Goal: Task Accomplishment & Management: Complete application form

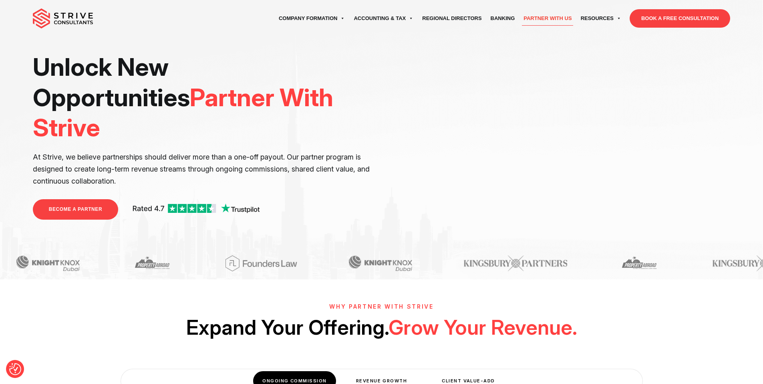
click at [90, 199] on link "BECOME A PARTNER" at bounding box center [76, 209] width 86 height 20
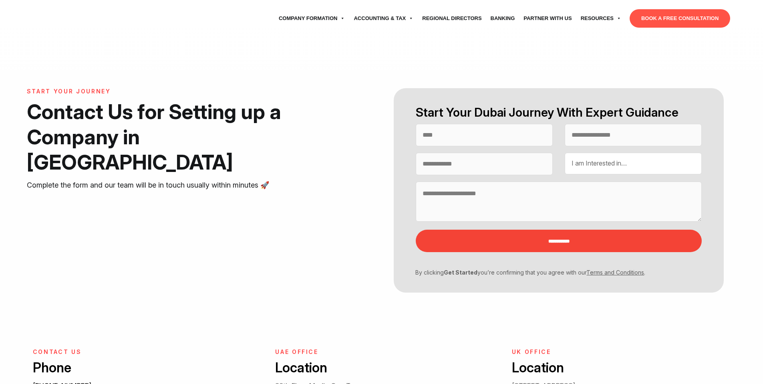
select select "Contact form"
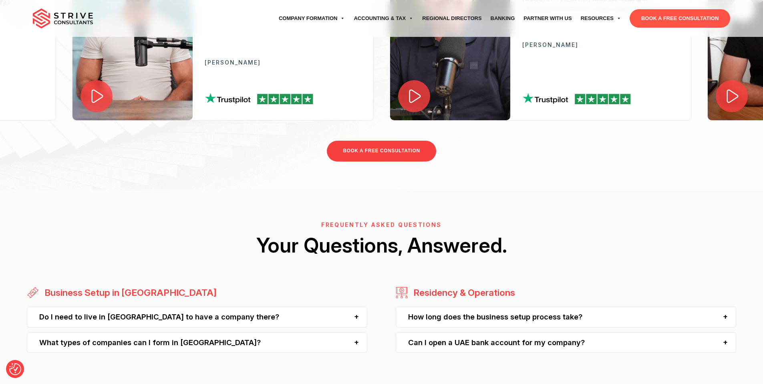
scroll to position [514, 0]
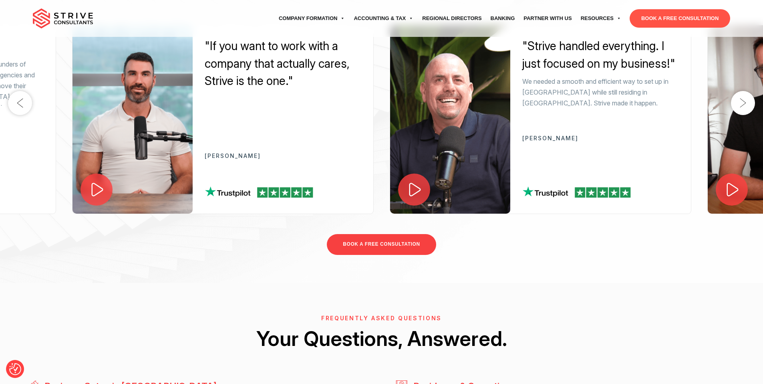
click at [108, 187] on span at bounding box center [96, 189] width 33 height 33
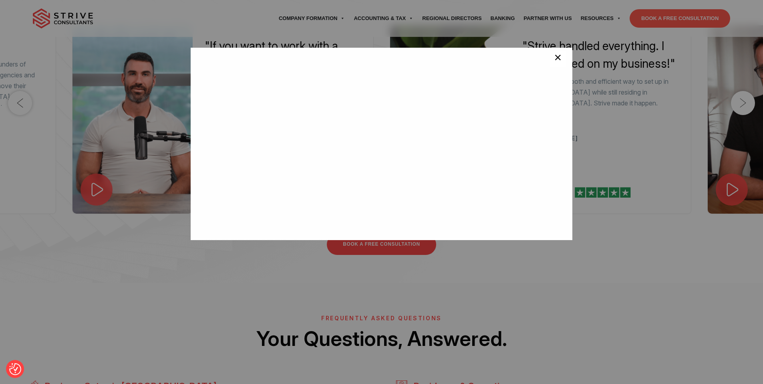
click at [558, 62] on button "×" at bounding box center [558, 59] width 16 height 16
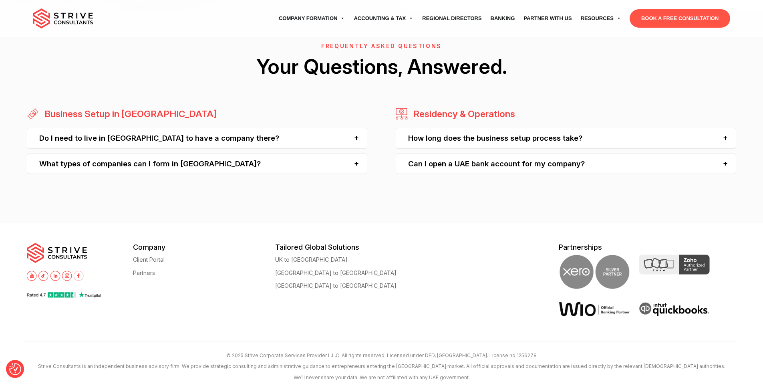
scroll to position [815, 0]
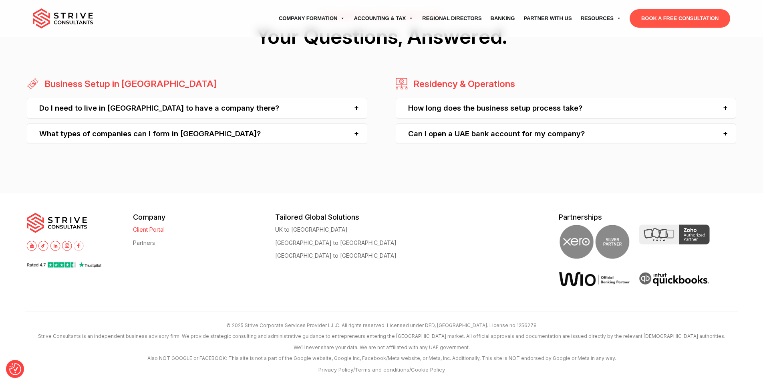
click at [156, 230] on link "Client Portal" at bounding box center [149, 229] width 32 height 6
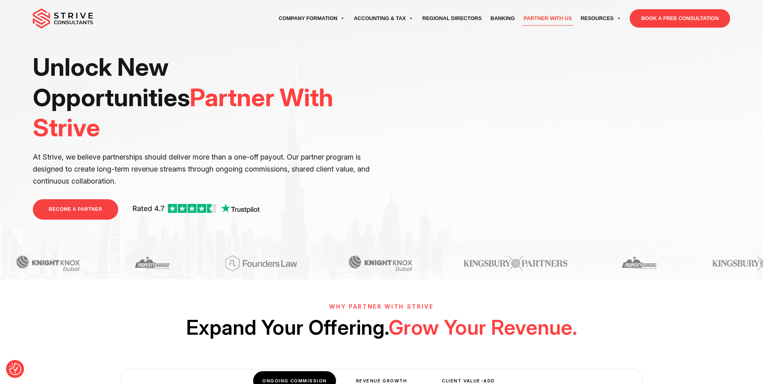
click at [78, 199] on link "BECOME A PARTNER" at bounding box center [76, 209] width 86 height 20
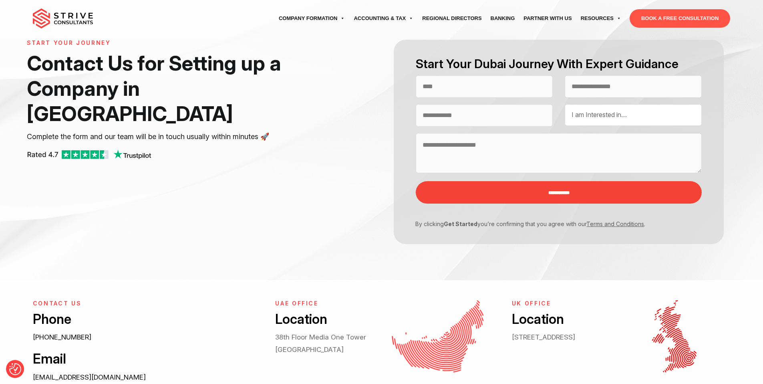
scroll to position [83, 0]
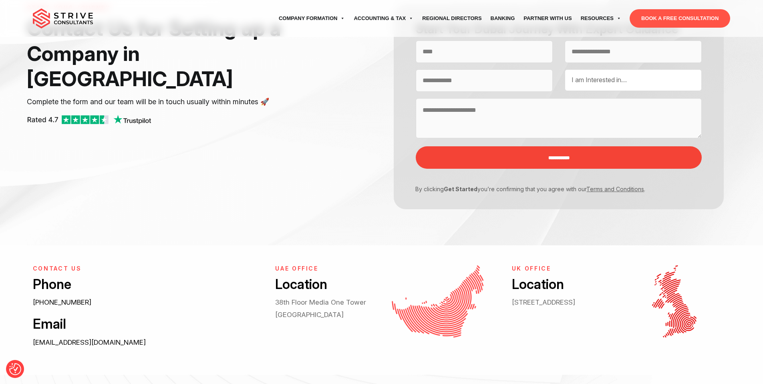
click at [615, 78] on span "I am Interested in…" at bounding box center [598, 80] width 55 height 8
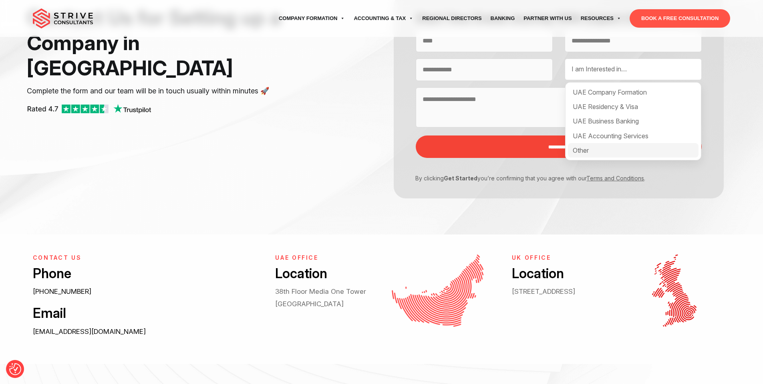
scroll to position [94, 0]
click at [597, 155] on div "Other" at bounding box center [633, 150] width 131 height 14
select select "*****"
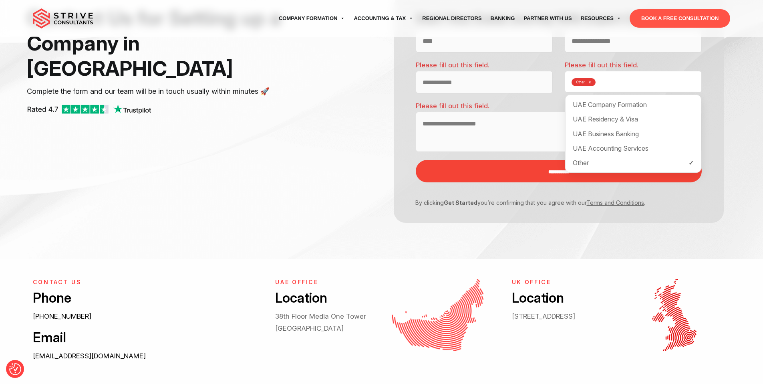
click at [534, 143] on textarea "Contact form" at bounding box center [559, 132] width 286 height 40
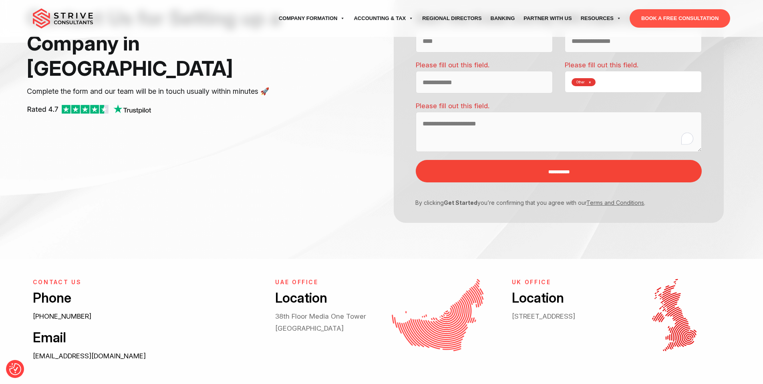
click at [615, 75] on div "Other × UAE Company Formation [GEOGRAPHIC_DATA] Residency & Visa UAE Business B…" at bounding box center [632, 82] width 137 height 22
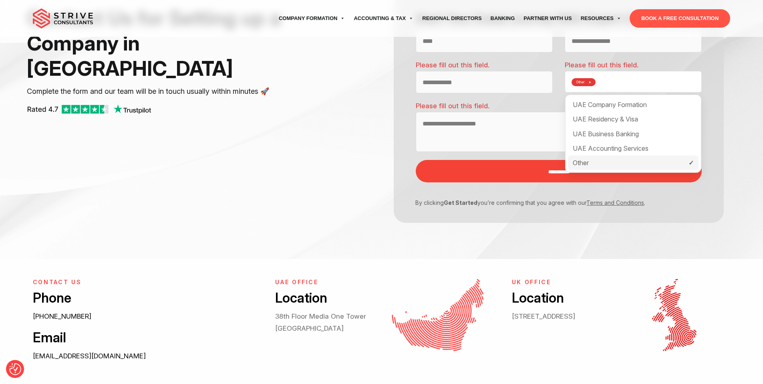
click at [599, 159] on div "Other" at bounding box center [633, 162] width 131 height 14
click at [581, 163] on div "Other" at bounding box center [633, 162] width 131 height 14
select select "*****"
click at [523, 141] on textarea "To enrich screen reader interactions, please activate Accessibility in Grammarl…" at bounding box center [559, 132] width 286 height 40
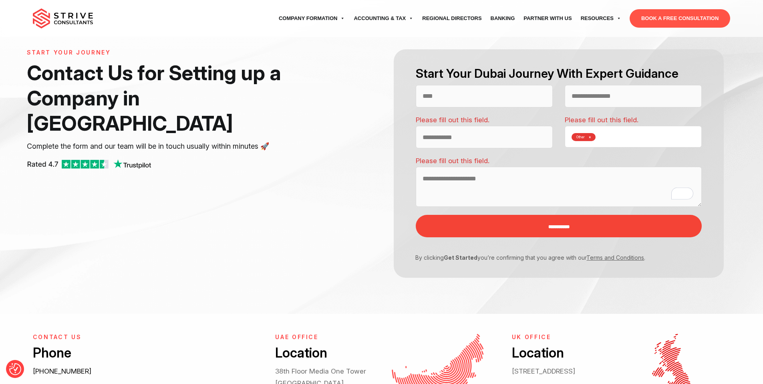
scroll to position [38, 0]
click at [285, 189] on div "**********" at bounding box center [381, 164] width 709 height 228
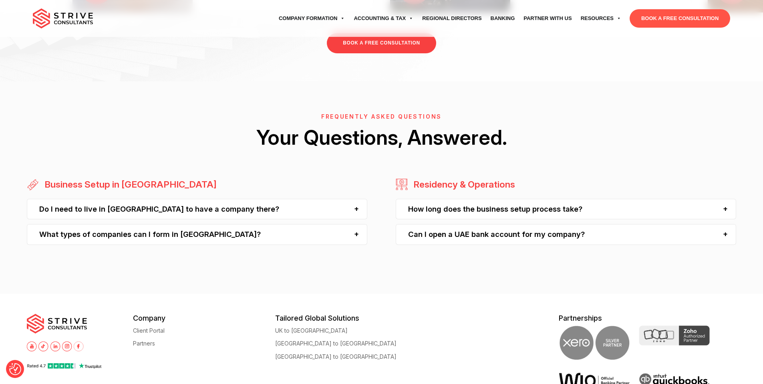
scroll to position [741, 0]
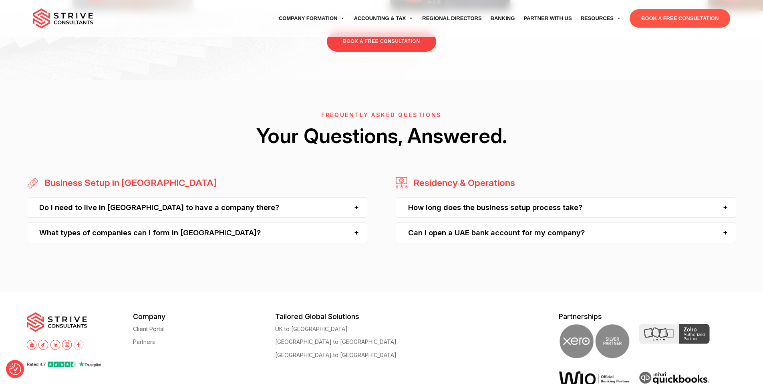
click at [519, 209] on div "How long does the business setup process take?" at bounding box center [566, 207] width 340 height 20
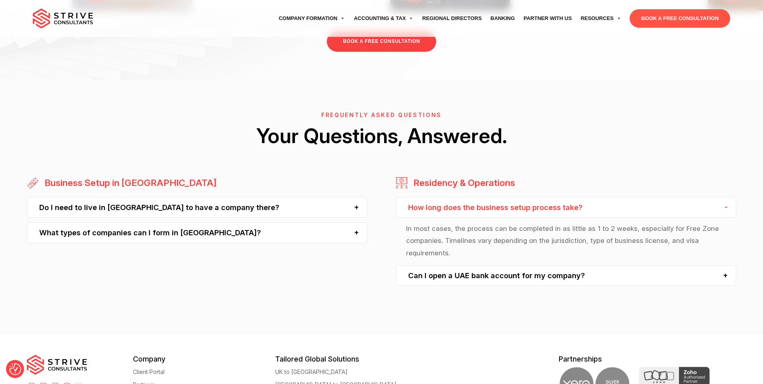
scroll to position [5, 0]
